Goal: Information Seeking & Learning: Learn about a topic

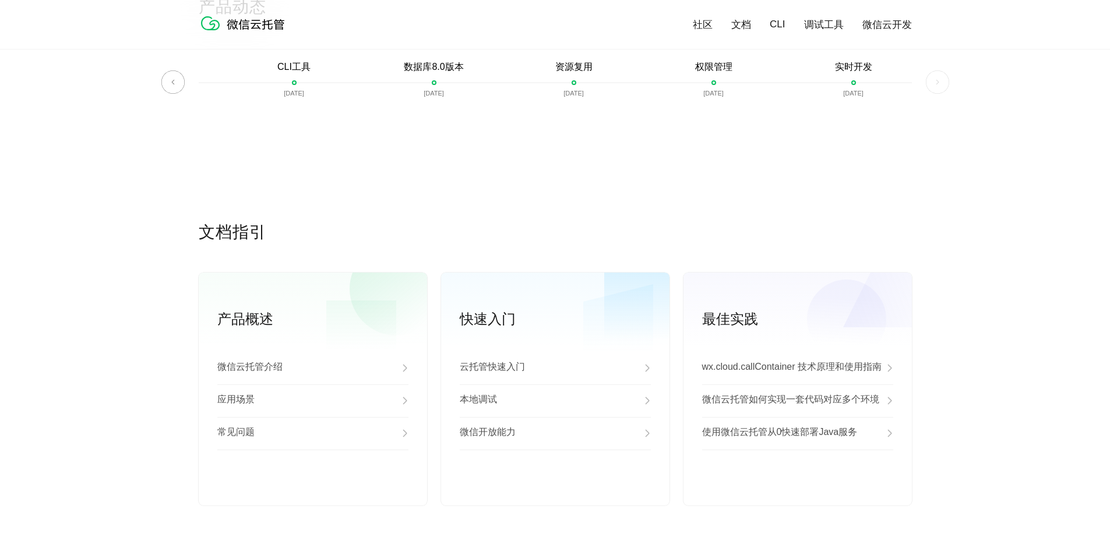
scroll to position [2797, 0]
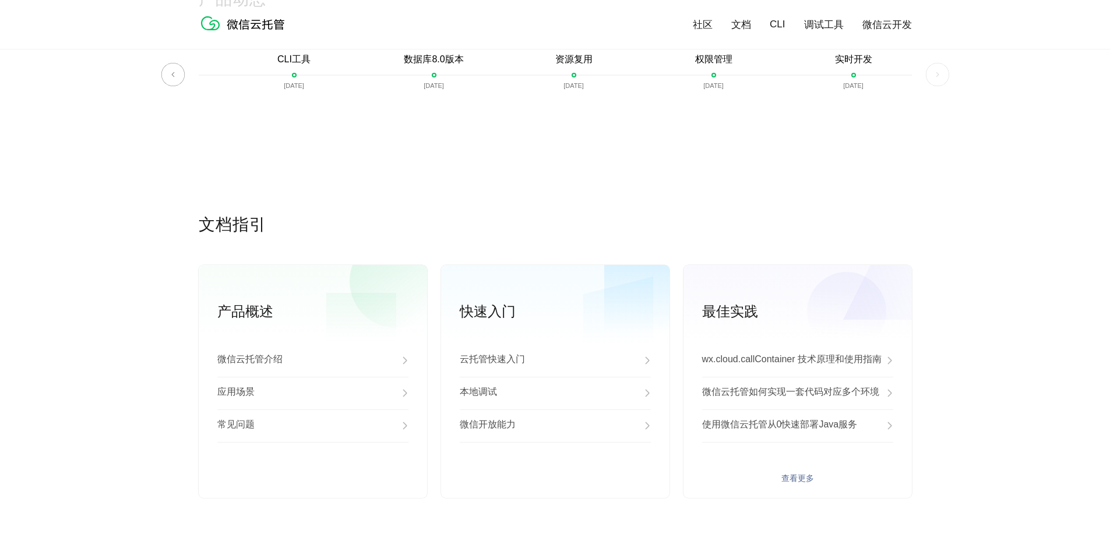
click at [879, 397] on p "微信云托管如何实现一套代码对应多个环境" at bounding box center [790, 393] width 177 height 14
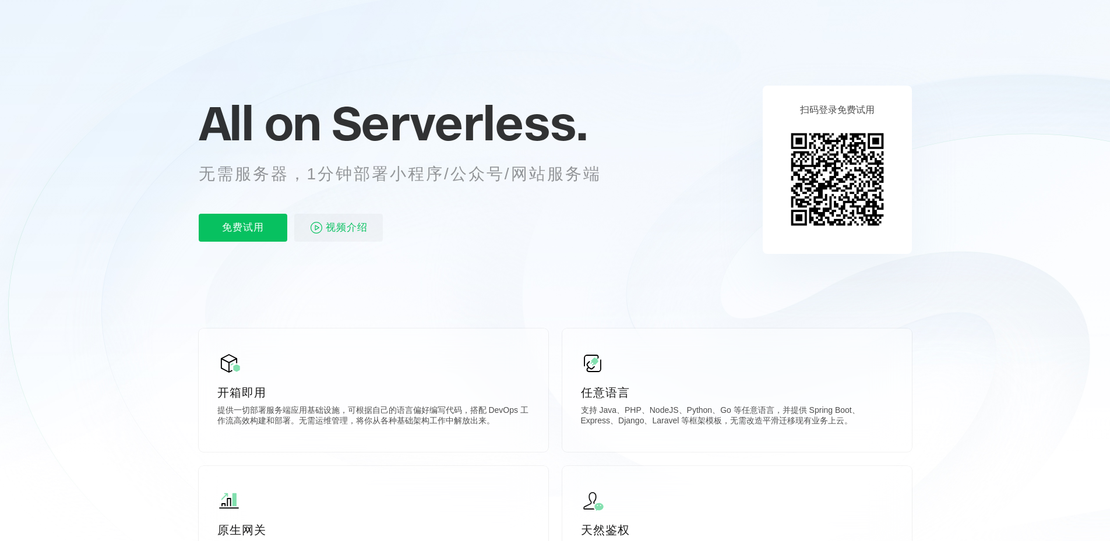
scroll to position [0, 0]
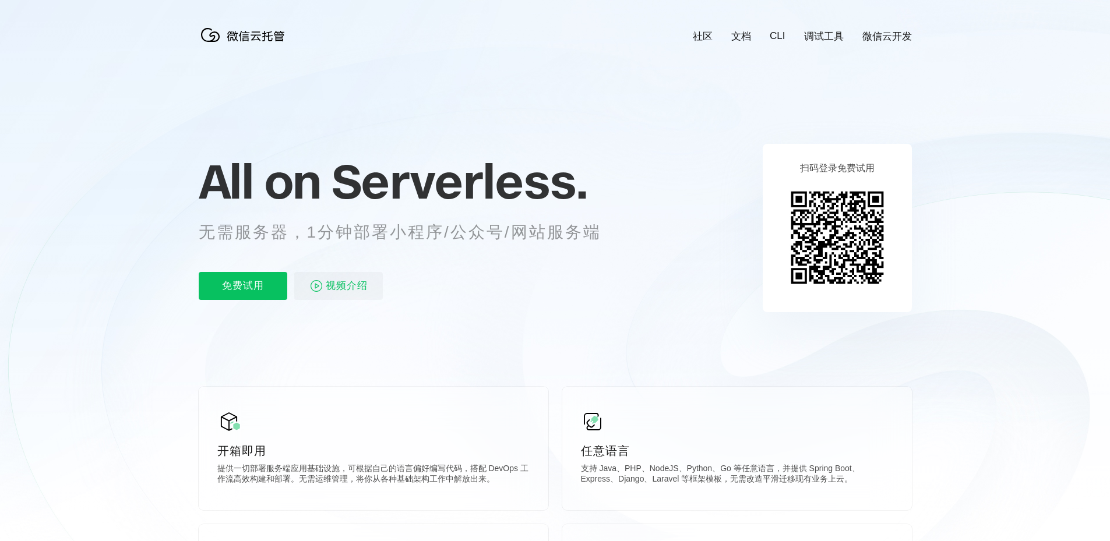
click at [746, 41] on link "文档" at bounding box center [741, 36] width 20 height 13
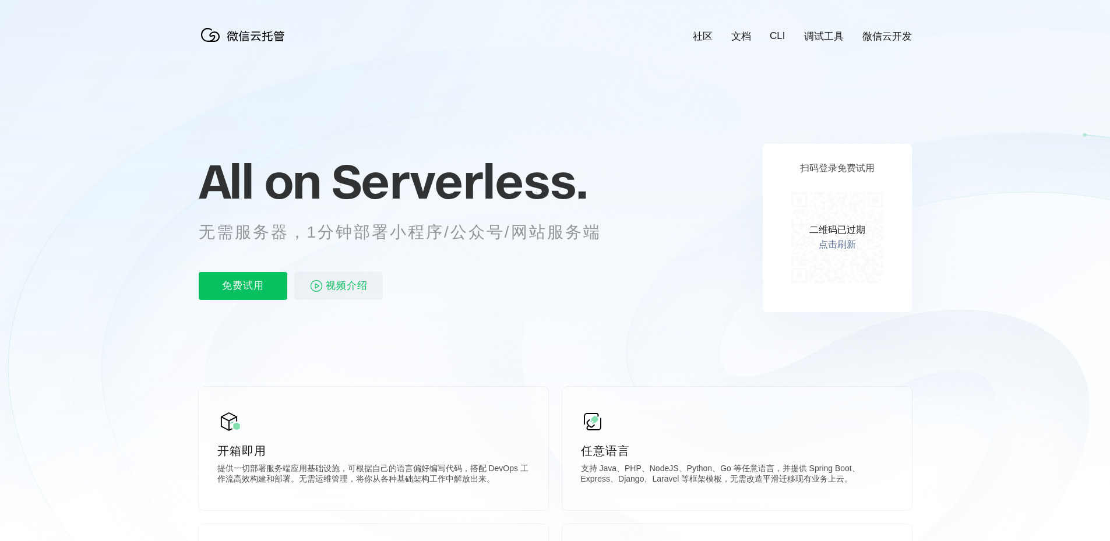
click at [234, 37] on img at bounding box center [245, 34] width 93 height 23
